Goal: Obtain resource: Download file/media

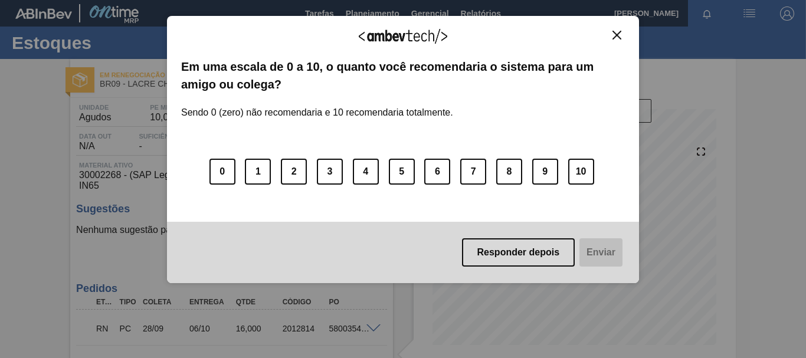
scroll to position [326, 0]
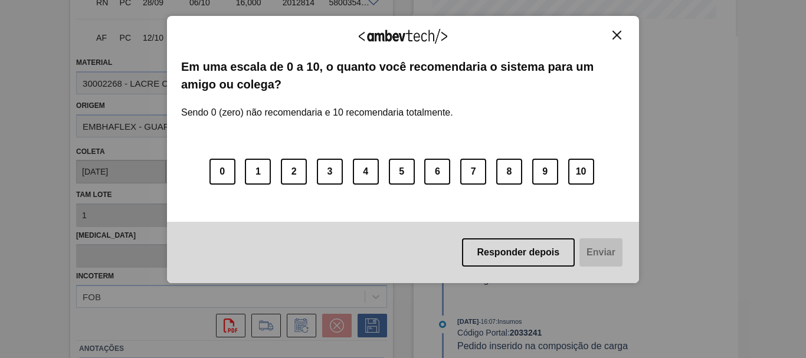
click at [608, 41] on div "Agradecemos seu feedback!" at bounding box center [403, 44] width 444 height 28
click at [614, 33] on img "Close" at bounding box center [616, 35] width 9 height 9
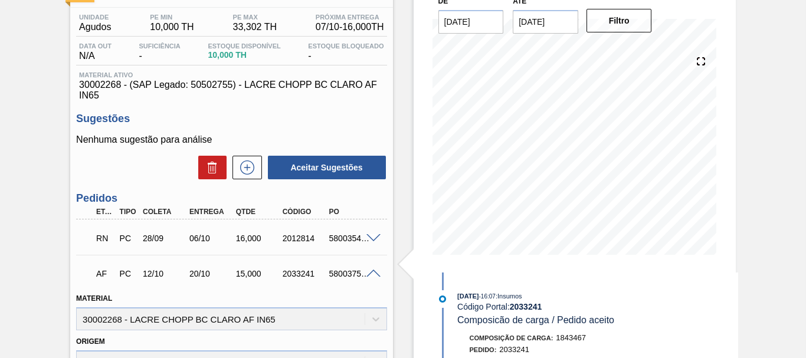
scroll to position [0, 0]
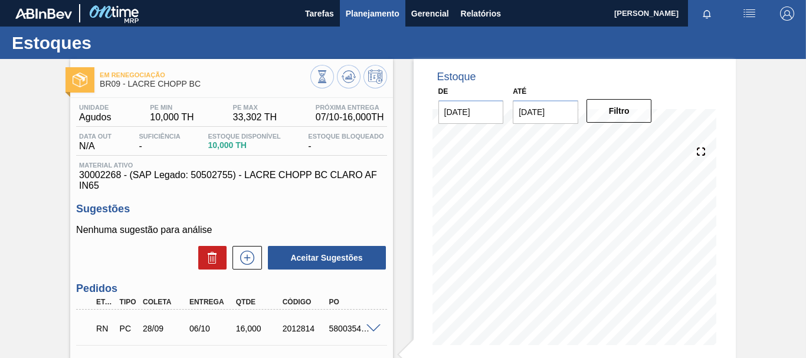
click at [352, 17] on span "Planejamento" at bounding box center [373, 13] width 54 height 14
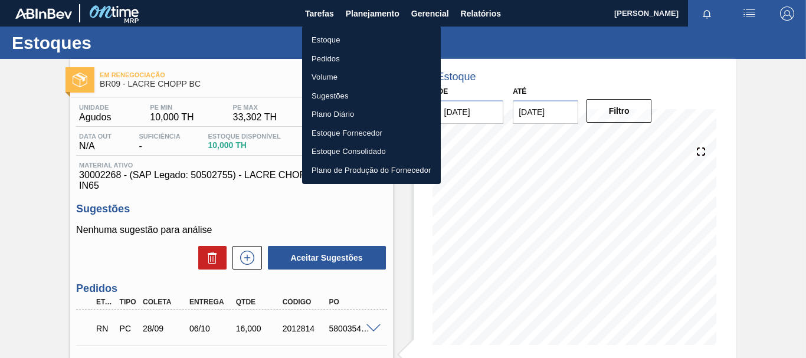
click at [483, 7] on div at bounding box center [403, 179] width 806 height 358
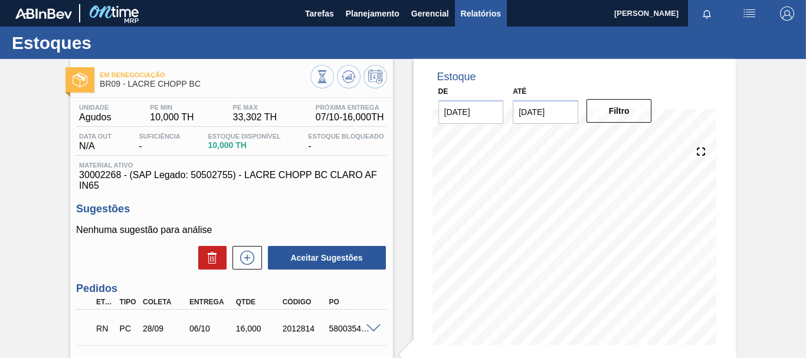
click at [482, 0] on body "Tarefas Planejamento Gerencial Relatórios [PERSON_NAME] Marcar todas como lido …" at bounding box center [403, 0] width 806 height 0
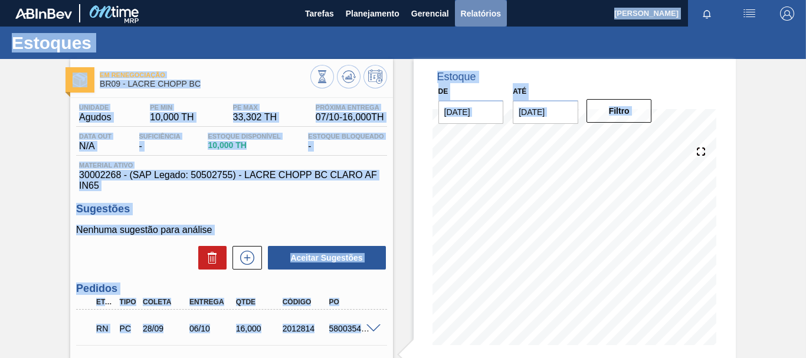
click at [484, 11] on span "Relatórios" at bounding box center [481, 13] width 40 height 14
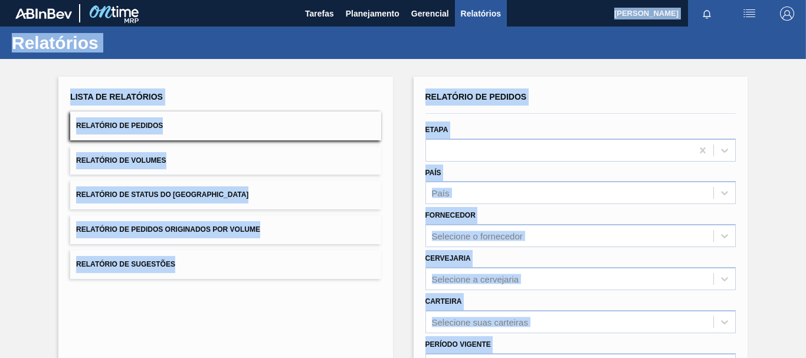
click at [586, 95] on div "Relatório de Pedidos" at bounding box center [580, 96] width 310 height 17
click at [712, 101] on div "Relatório de Pedidos" at bounding box center [580, 96] width 310 height 17
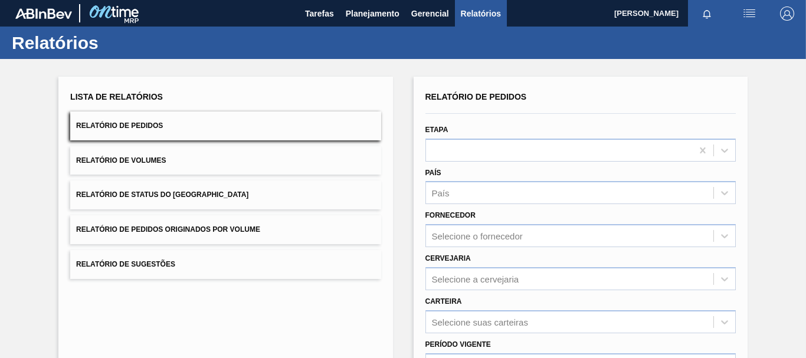
click at [712, 101] on div "Relatório de Pedidos" at bounding box center [580, 96] width 310 height 17
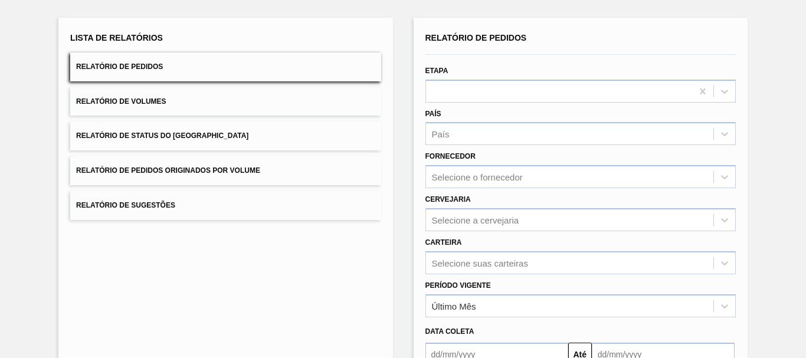
scroll to position [118, 0]
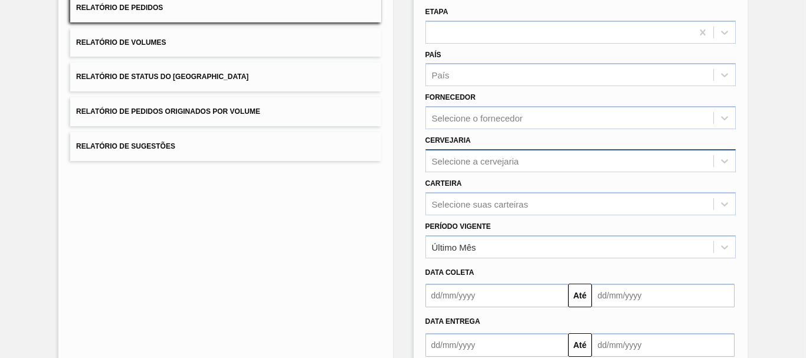
click at [510, 164] on div "Selecione a cervejaria" at bounding box center [475, 161] width 87 height 10
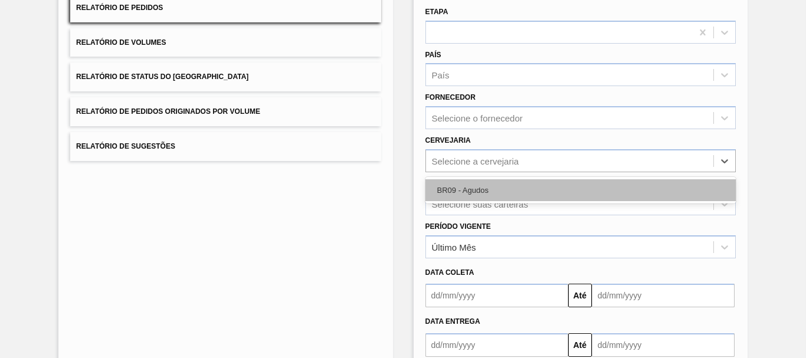
click at [472, 195] on div "BR09 - Agudos" at bounding box center [580, 190] width 310 height 22
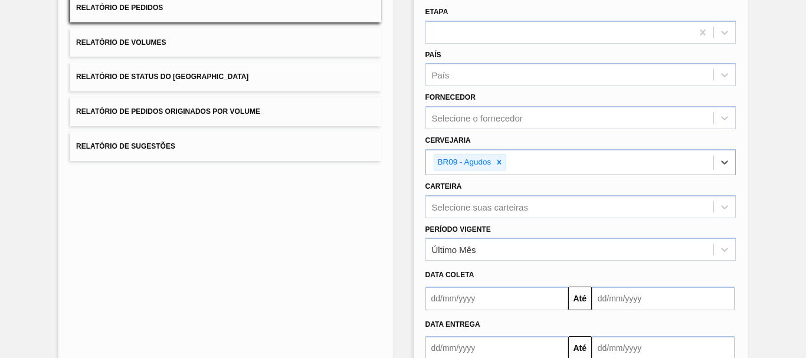
scroll to position [191, 0]
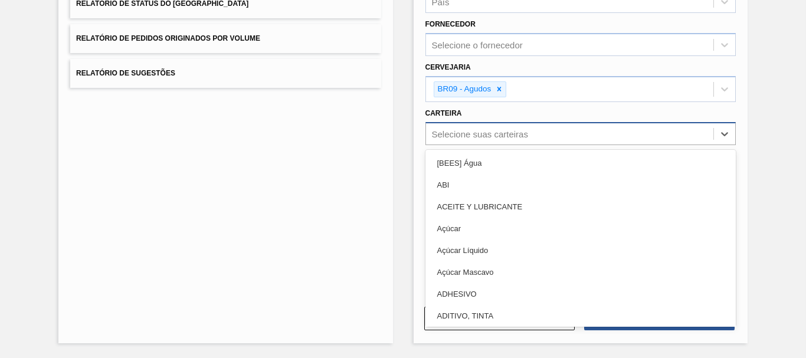
click at [478, 144] on div "Selecione suas carteiras" at bounding box center [580, 133] width 310 height 23
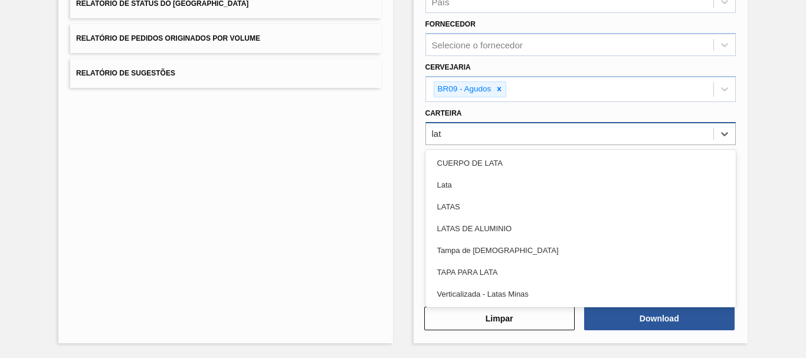
type input "lata"
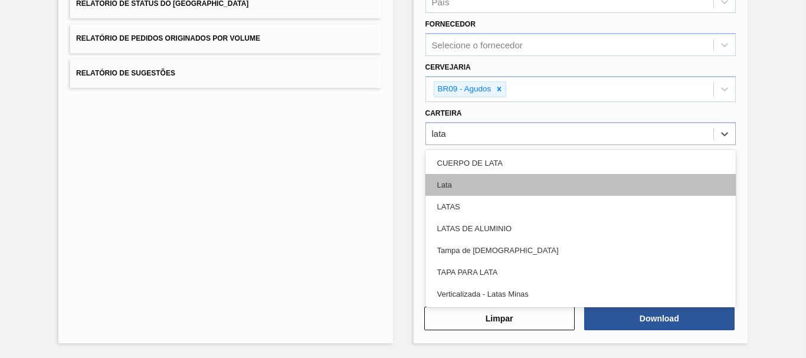
click at [474, 191] on div "Lata" at bounding box center [580, 185] width 310 height 22
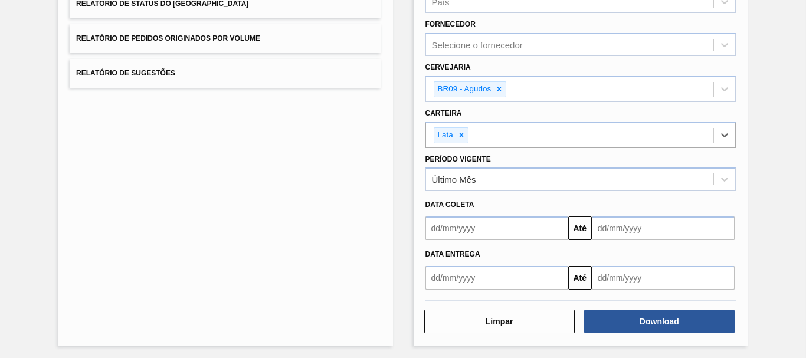
click at [478, 229] on input "text" at bounding box center [496, 228] width 143 height 24
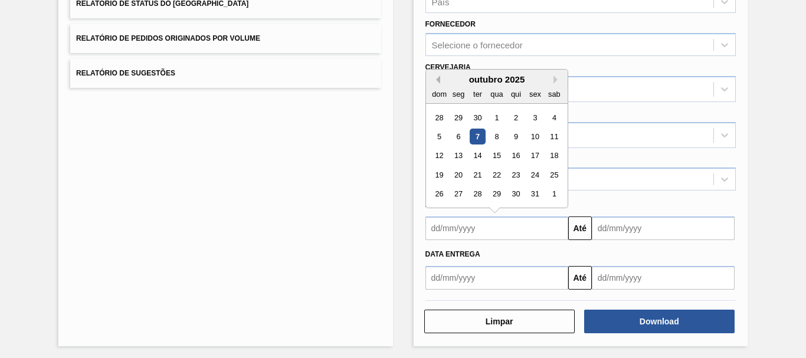
click at [438, 80] on button "Previous Month" at bounding box center [436, 79] width 8 height 8
click at [460, 159] on div "15" at bounding box center [458, 156] width 16 height 16
type input "[DATE]"
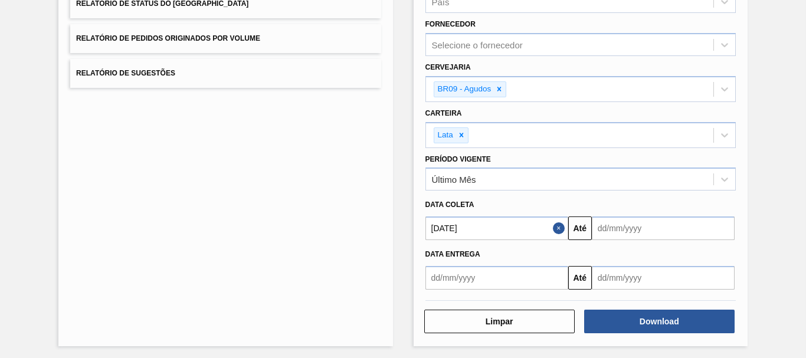
click at [624, 233] on input "text" at bounding box center [663, 228] width 143 height 24
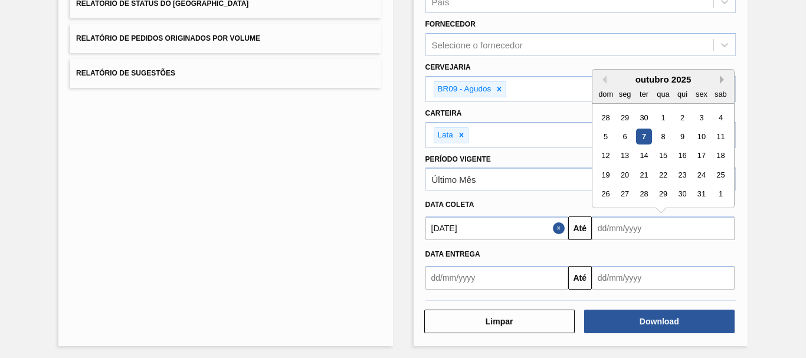
click at [720, 83] on button "Next Month" at bounding box center [724, 79] width 8 height 8
click at [622, 207] on div "1" at bounding box center [624, 213] width 16 height 16
type input "[DATE]"
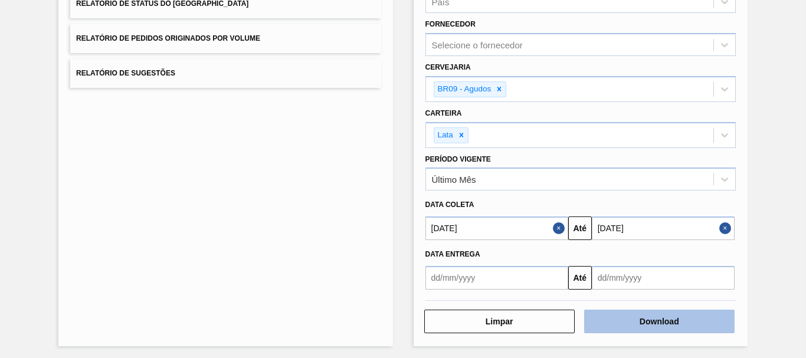
click at [635, 330] on button "Download" at bounding box center [659, 322] width 150 height 24
